Goal: Book appointment/travel/reservation

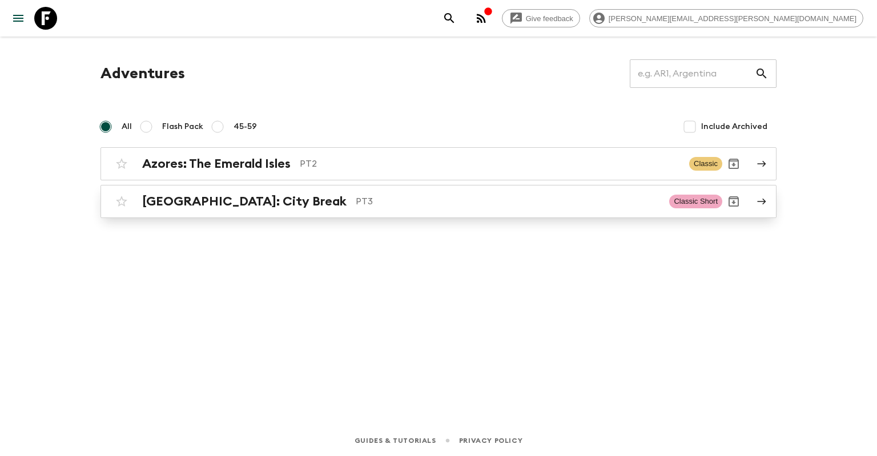
click at [164, 201] on h2 "[GEOGRAPHIC_DATA]: City Break" at bounding box center [244, 201] width 204 height 15
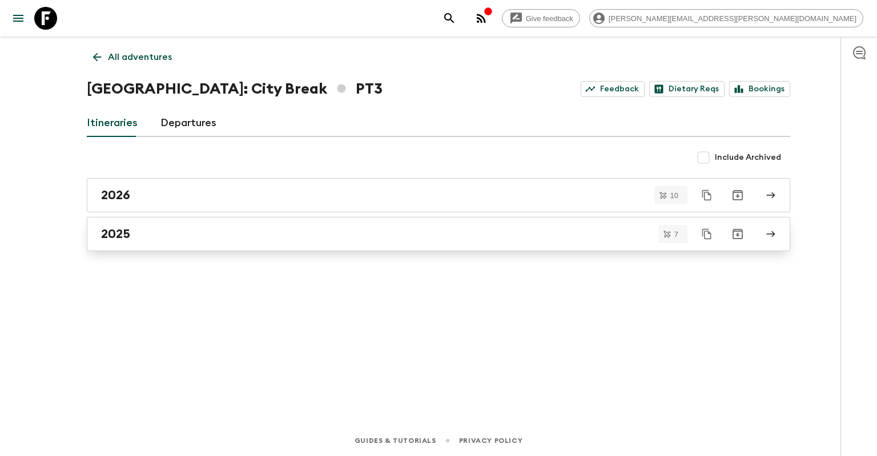
click at [162, 230] on div "2025" at bounding box center [427, 234] width 653 height 15
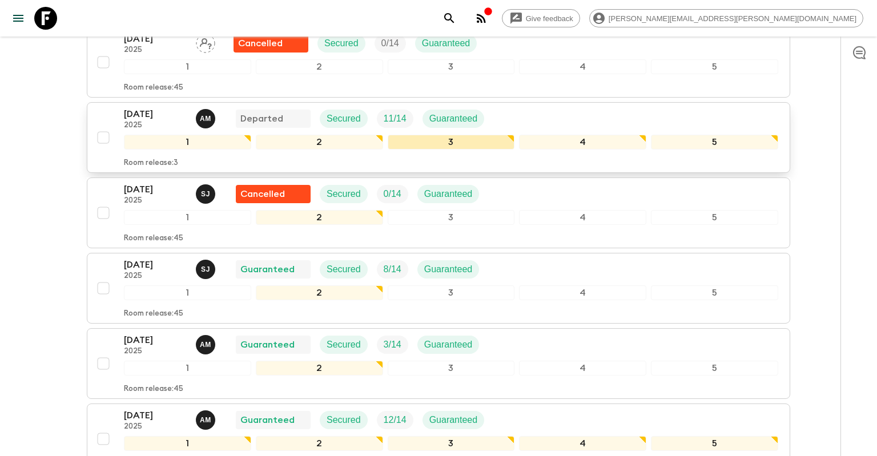
scroll to position [241, 0]
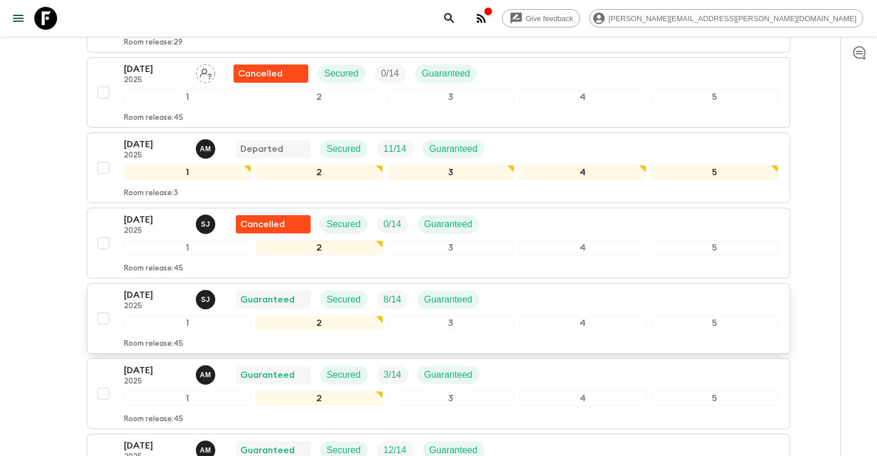
click at [584, 304] on div "[DATE] 2025 [PERSON_NAME] Guaranteed Secured 8 / 14 Guaranteed" at bounding box center [451, 299] width 654 height 23
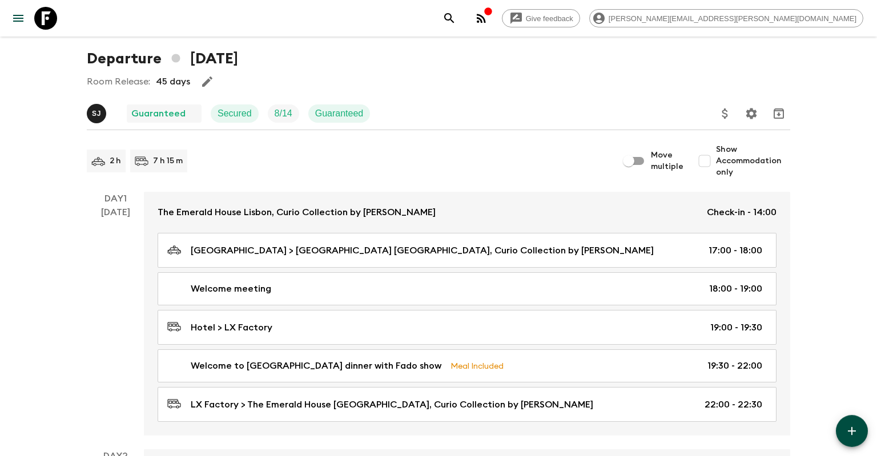
scroll to position [60, 0]
